Goal: Task Accomplishment & Management: Manage account settings

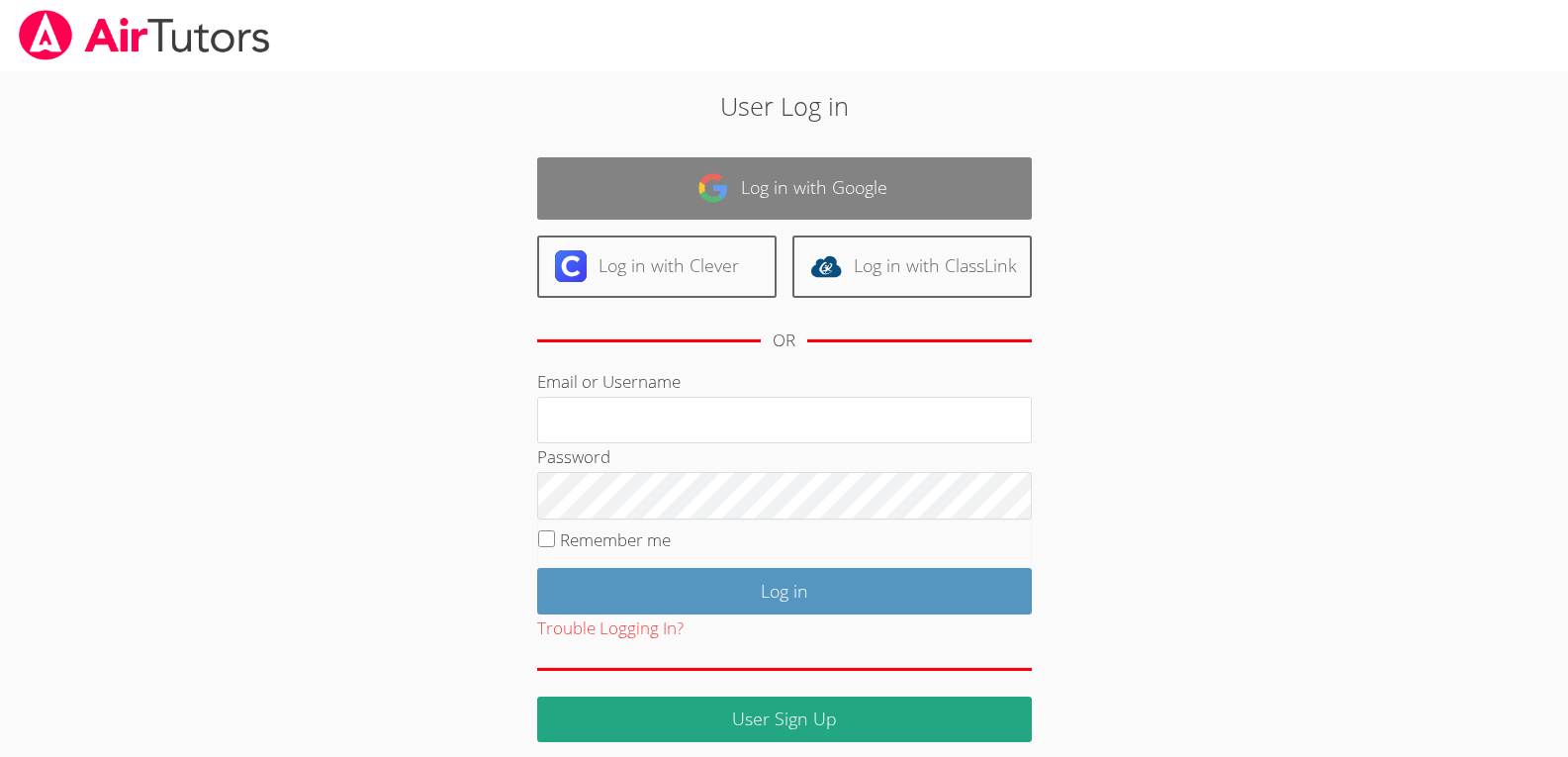
click at [644, 176] on link "Log in with Google" at bounding box center [784, 188] width 494 height 62
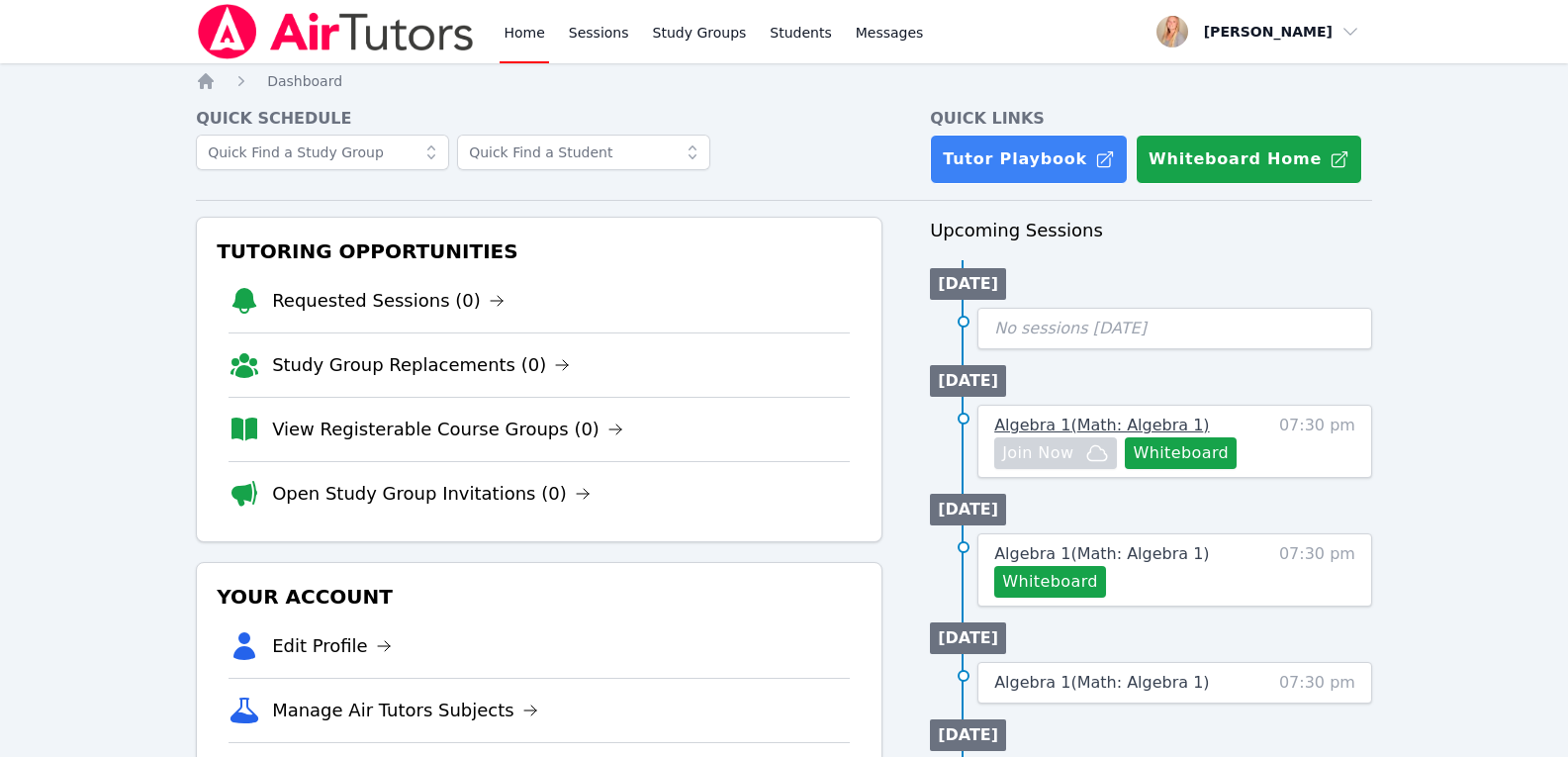
click at [1020, 427] on span "Algebra 1 ( Math: Algebra 1 )" at bounding box center [1101, 424] width 215 height 19
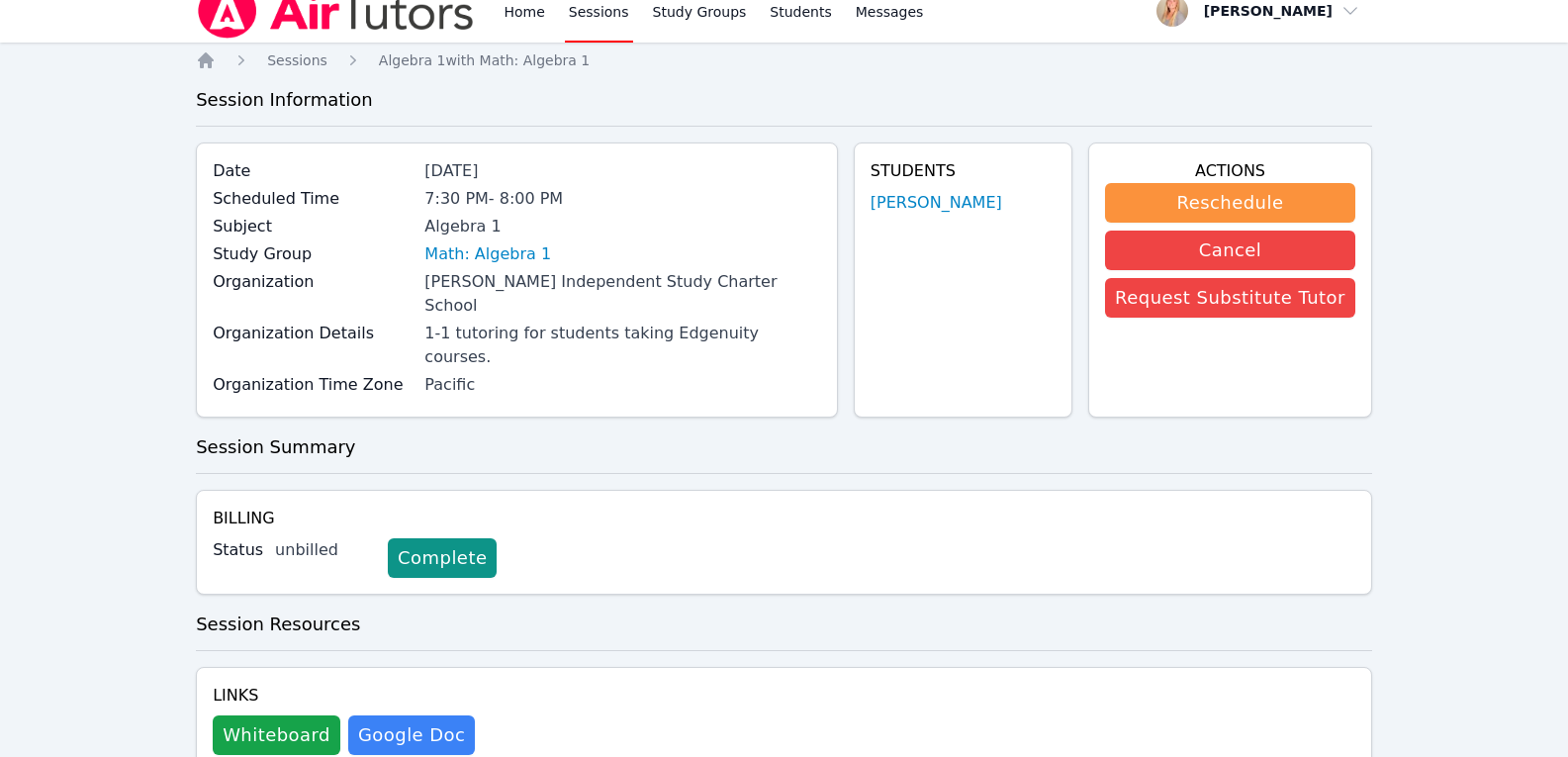
scroll to position [44, 0]
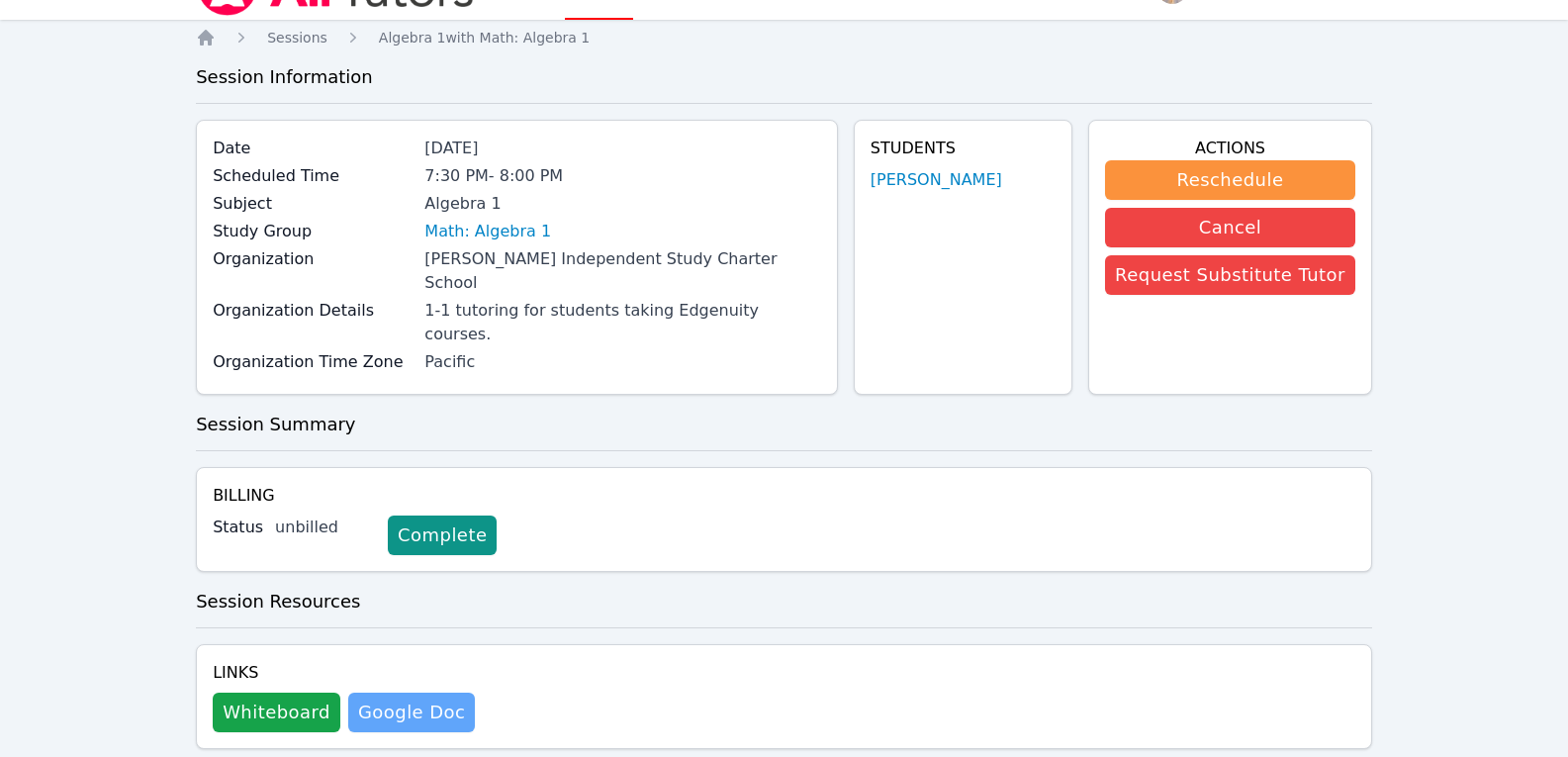
click at [424, 693] on link "Google Doc" at bounding box center [412, 712] width 127 height 40
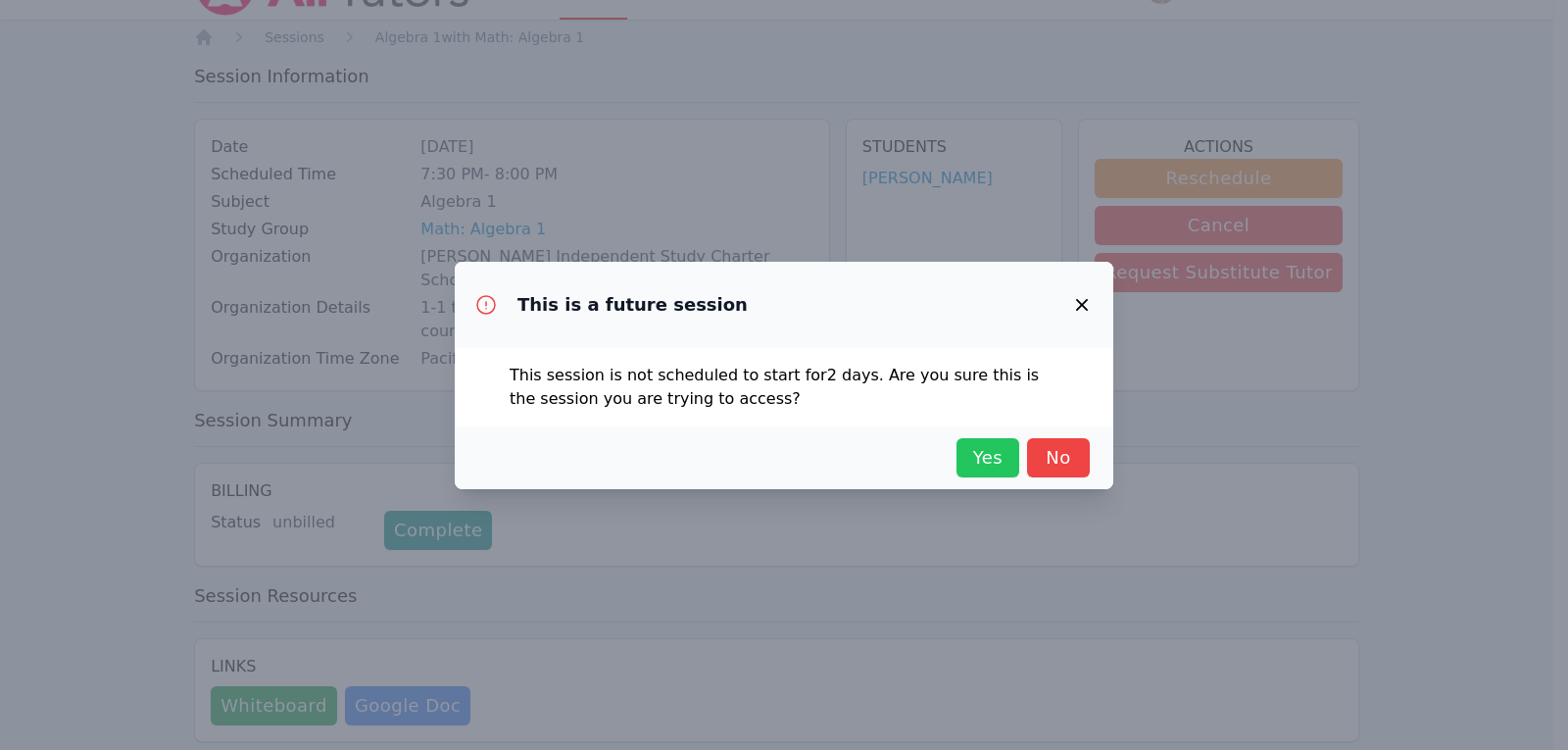
click at [998, 457] on span "Yes" at bounding box center [988, 457] width 43 height 27
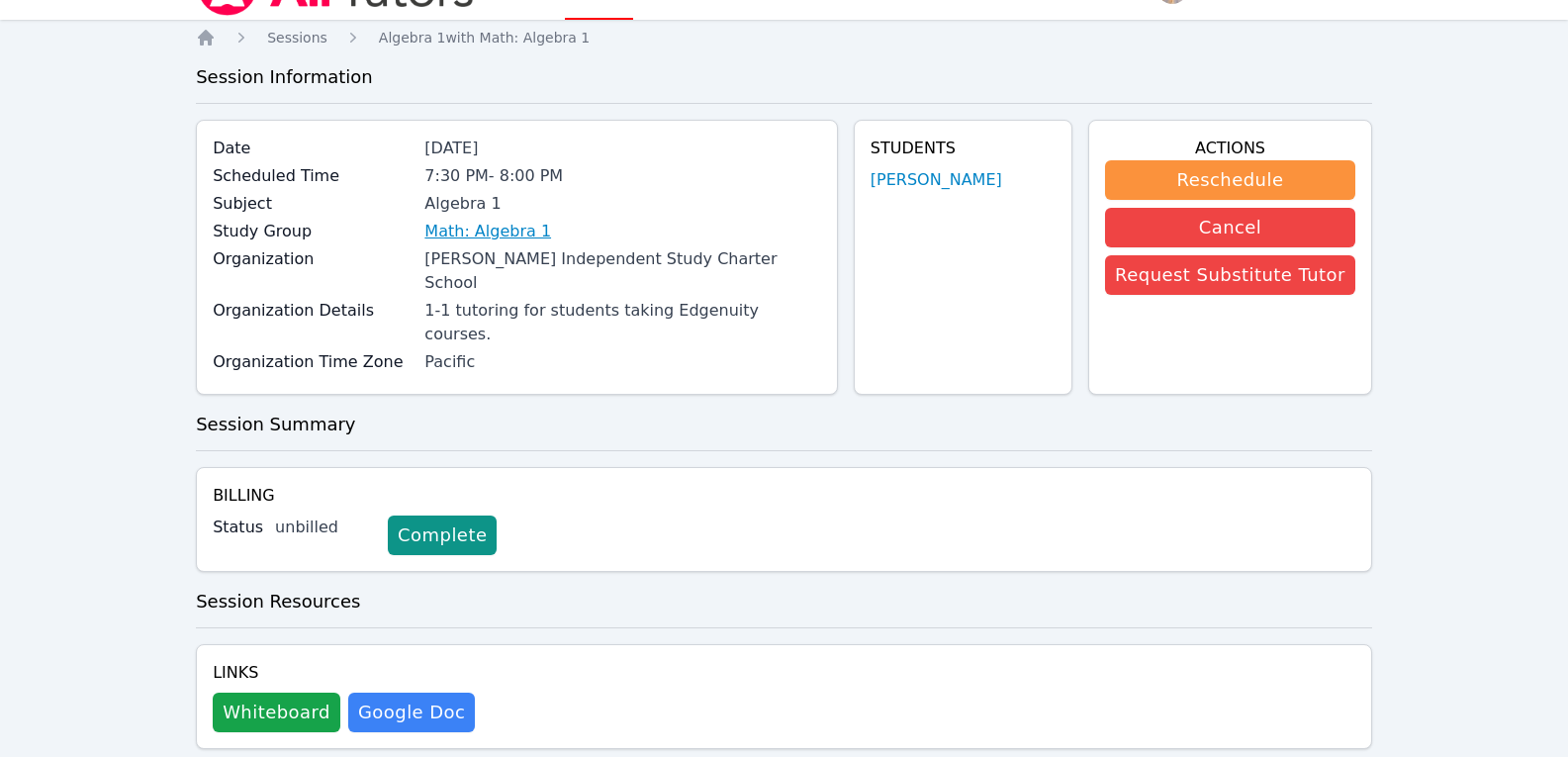
scroll to position [0, 0]
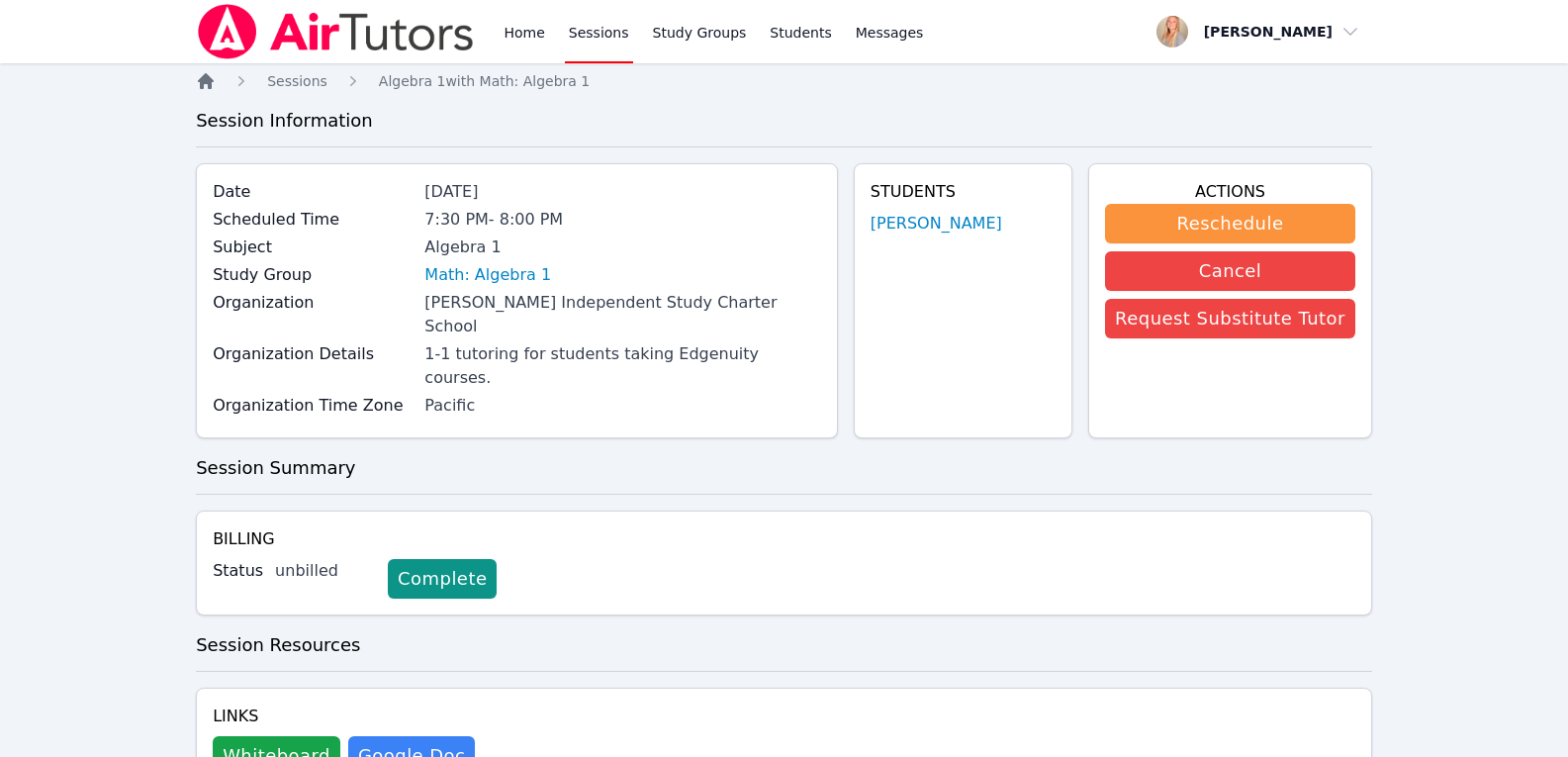
click at [201, 80] on icon "Breadcrumb" at bounding box center [206, 81] width 16 height 16
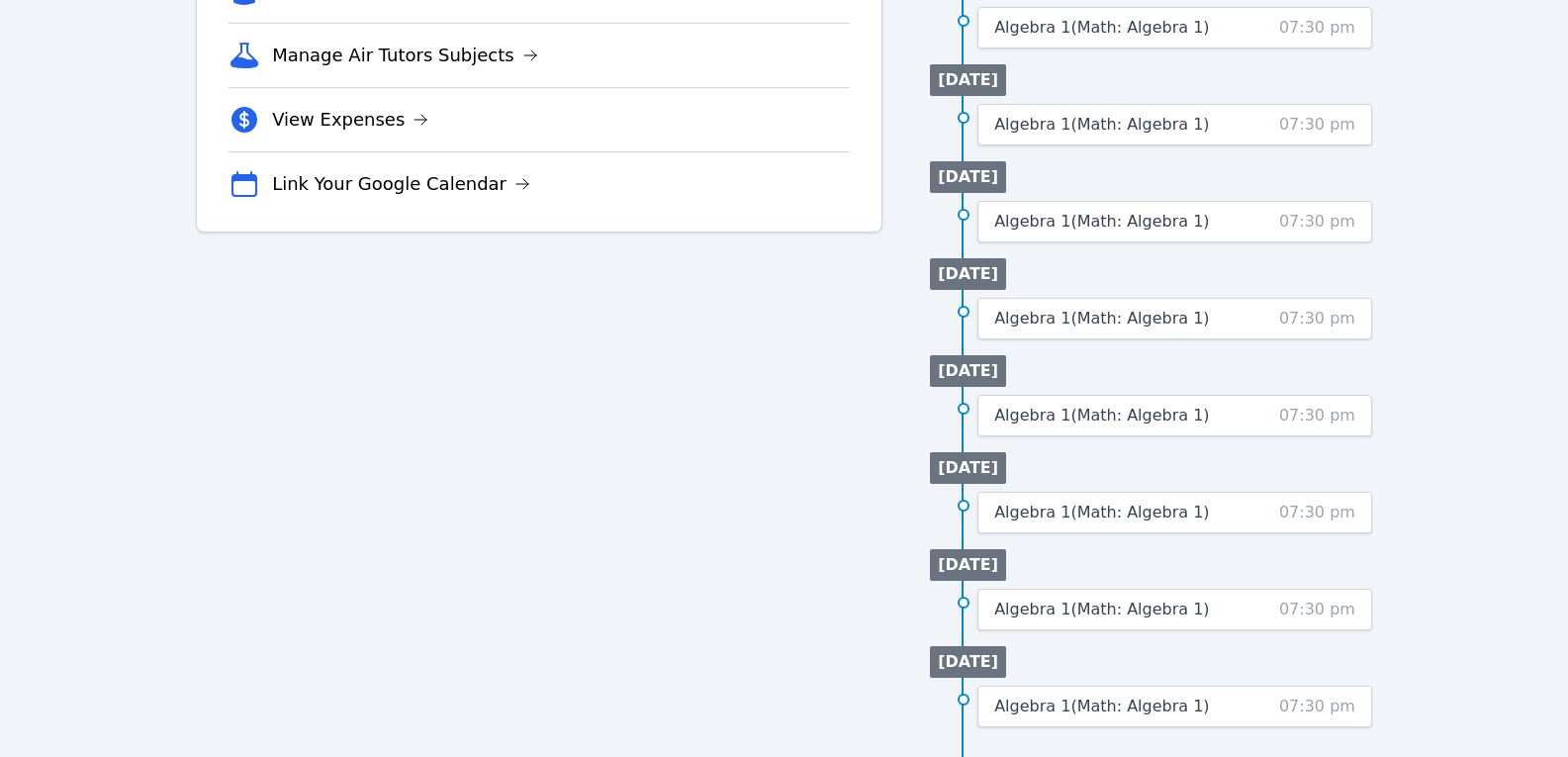
scroll to position [673, 0]
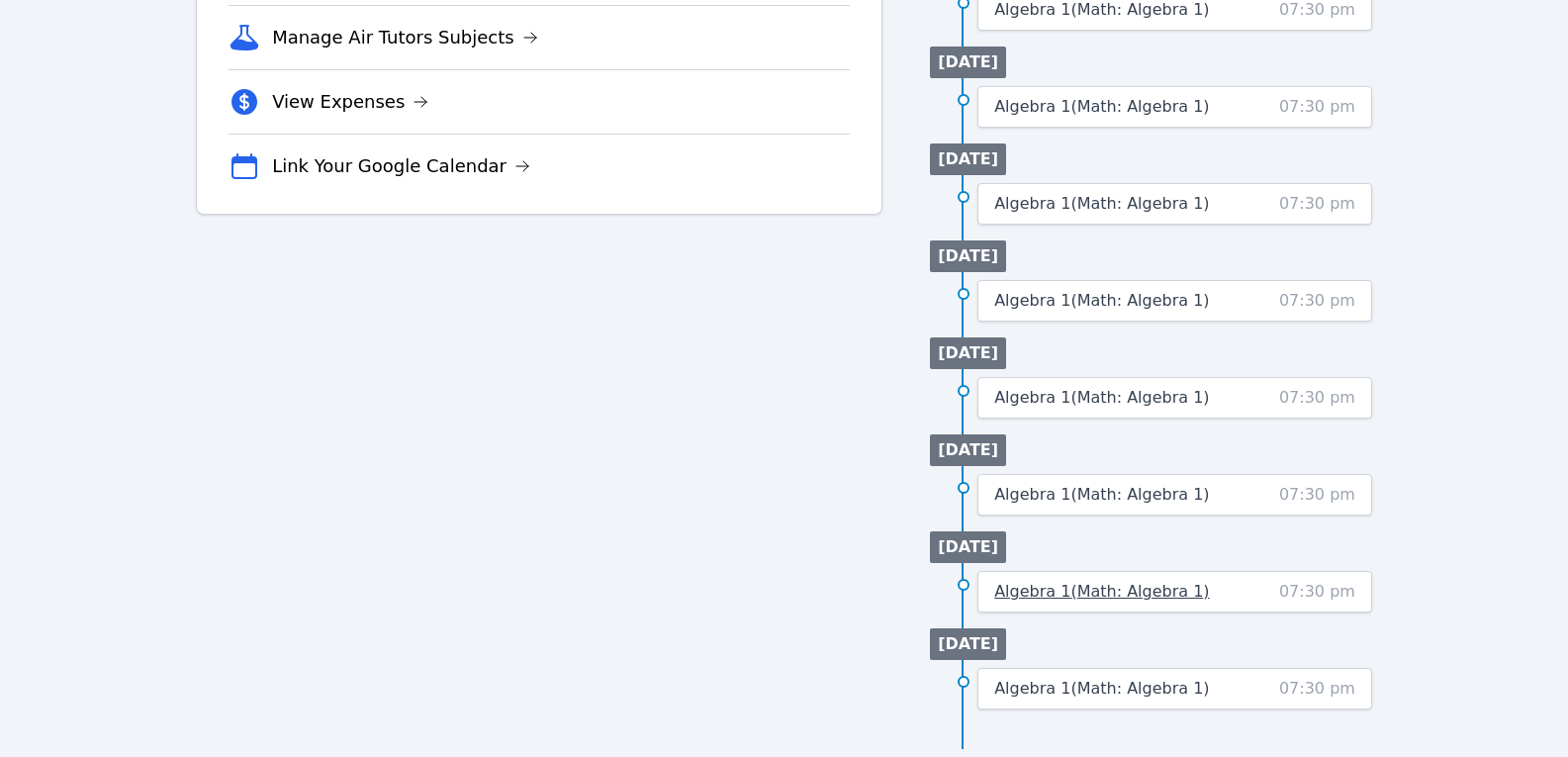
click at [1024, 580] on link "Algebra 1 ( Math: Algebra 1 )" at bounding box center [1101, 592] width 215 height 24
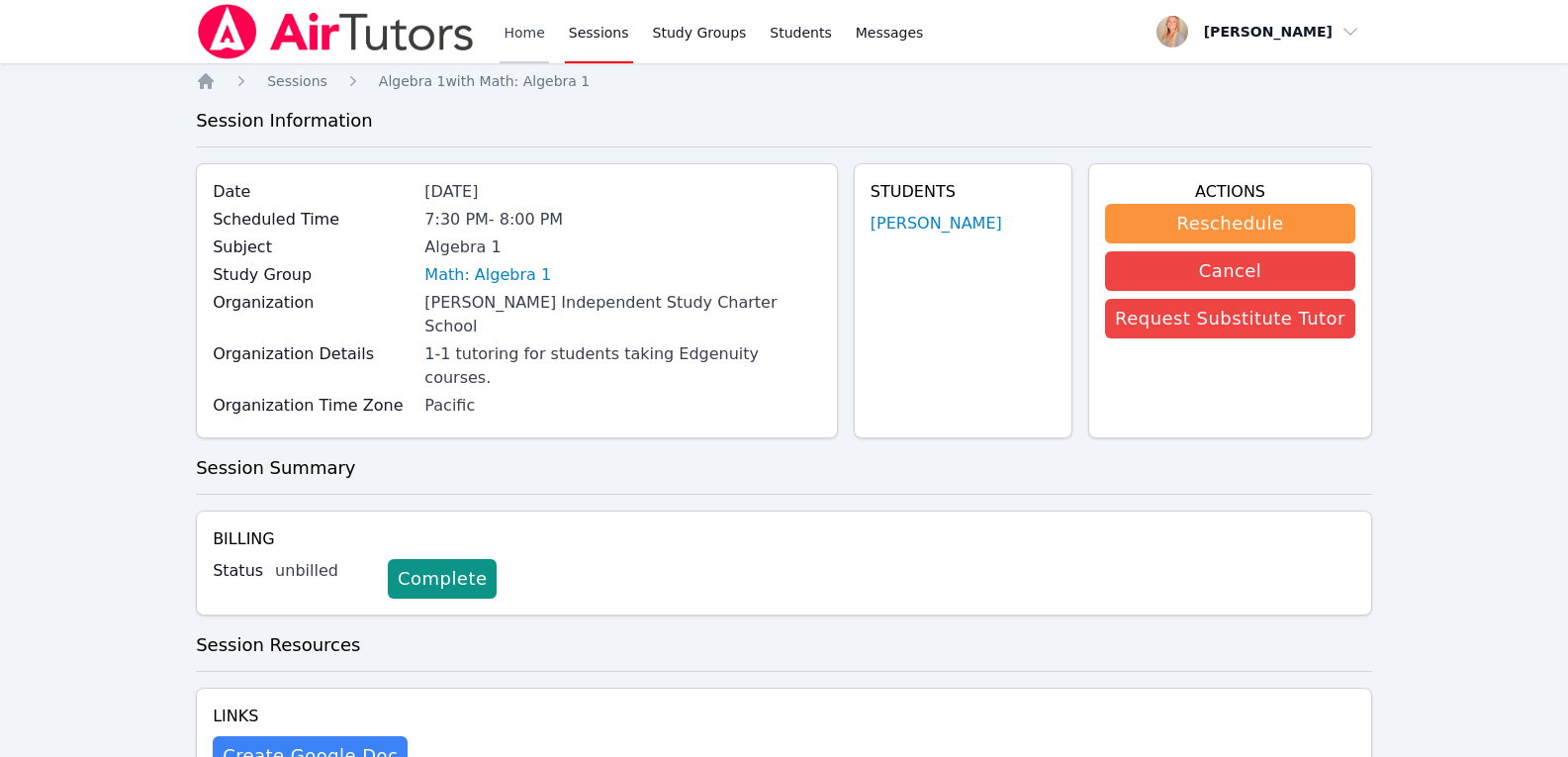
click at [529, 27] on link "Home" at bounding box center [523, 32] width 49 height 63
